Goal: Contribute content: Contribute content

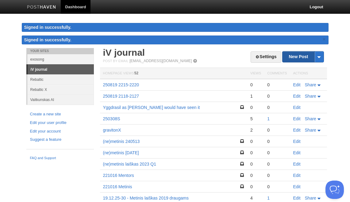
click at [293, 60] on link "New Post" at bounding box center [302, 56] width 41 height 11
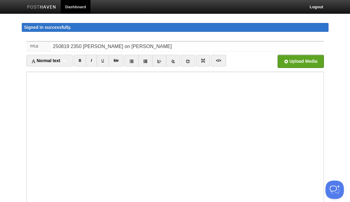
type input "250819 2350 [PERSON_NAME] on [PERSON_NAME]"
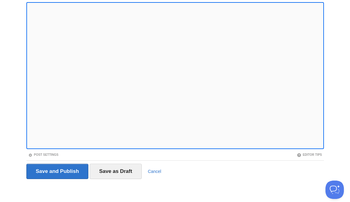
scroll to position [69, 0]
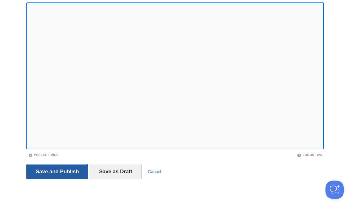
click at [65, 168] on input "Save and Publish" at bounding box center [57, 171] width 62 height 15
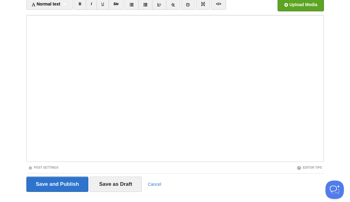
scroll to position [36, 0]
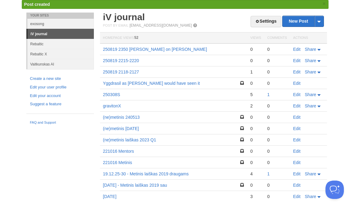
click at [292, 49] on td "Edit Share" at bounding box center [308, 49] width 37 height 12
click at [296, 49] on link "Edit" at bounding box center [296, 49] width 7 height 5
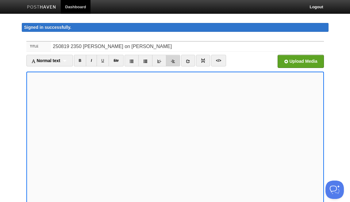
click at [171, 58] on link at bounding box center [173, 61] width 14 height 12
click at [162, 46] on input "250819 2350 [PERSON_NAME] on [PERSON_NAME]" at bounding box center [187, 47] width 272 height 10
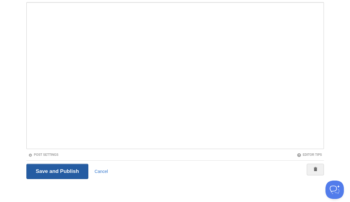
scroll to position [69, 0]
type input "250819 2350 [PERSON_NAME] on [PERSON_NAME] + extras"
click at [62, 173] on input "Save and Publish" at bounding box center [57, 171] width 62 height 15
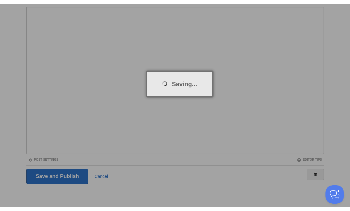
scroll to position [36, 0]
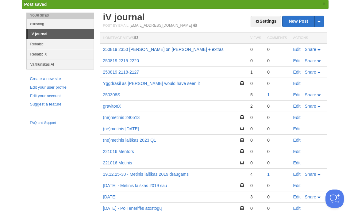
click at [173, 50] on link "250819 2350 [PERSON_NAME] on [PERSON_NAME] + extras" at bounding box center [163, 49] width 120 height 5
